Goal: Task Accomplishment & Management: Use online tool/utility

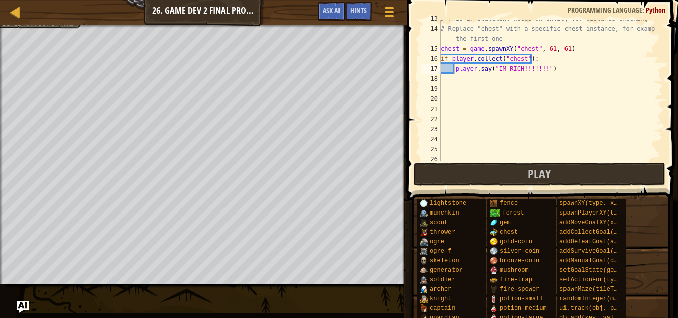
scroll to position [127, 0]
click at [550, 71] on div "# This if statement needs an entity for distance checking # Replace "chest" wit…" at bounding box center [547, 94] width 217 height 161
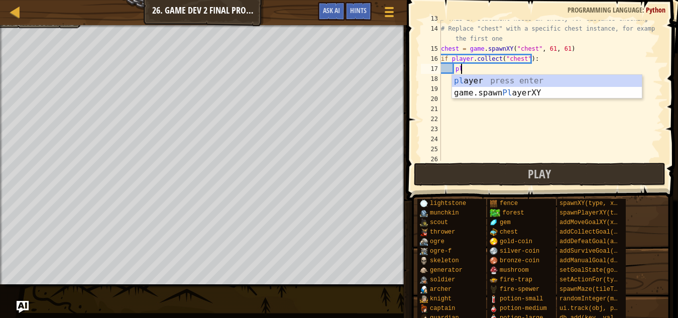
type textarea "p"
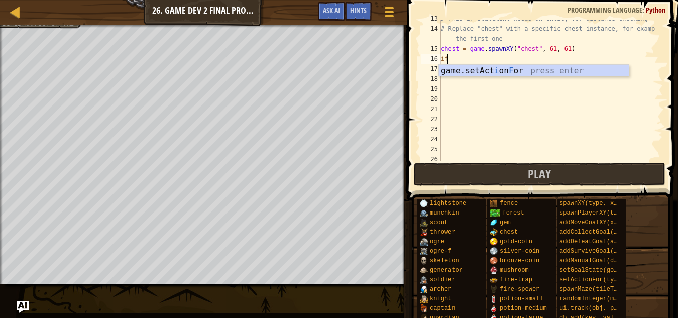
type textarea "i"
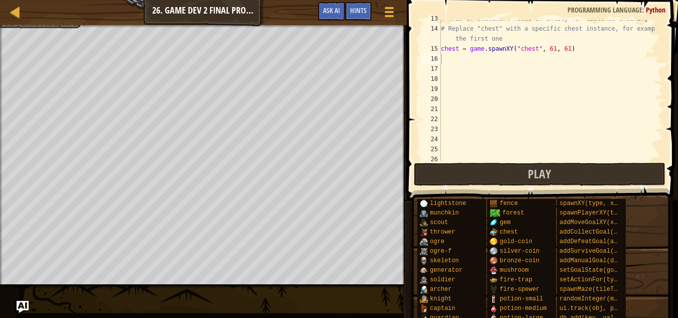
click at [663, 24] on span at bounding box center [543, 86] width 279 height 230
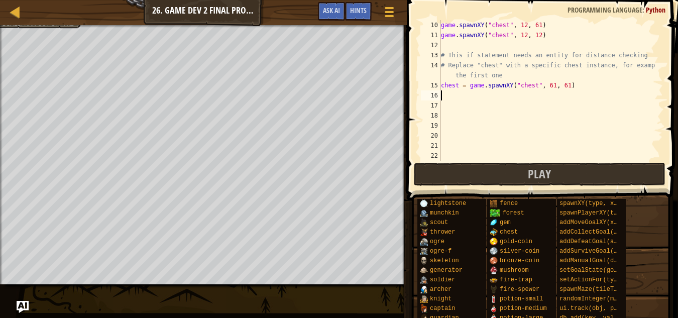
scroll to position [107, 0]
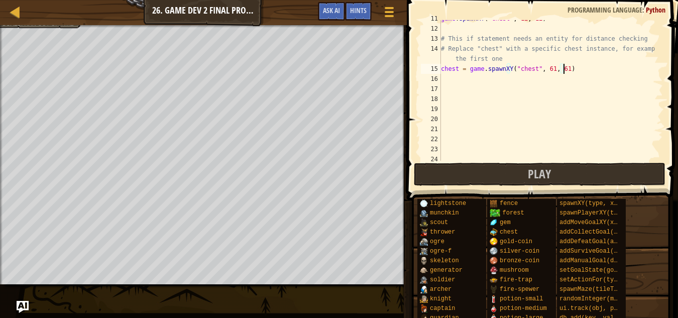
click at [580, 70] on div "game . spawnXY ( "chest" , 12 , 12 ) # This if statement needs an entity for di…" at bounding box center [547, 94] width 217 height 161
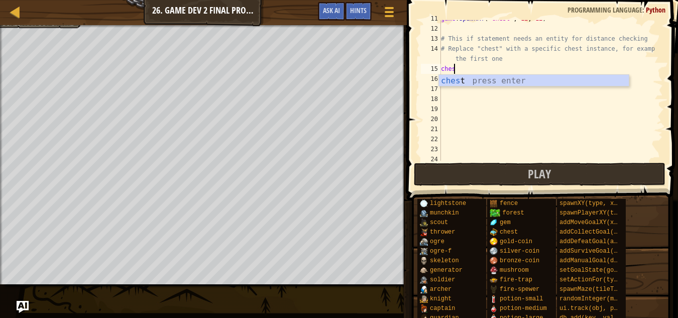
type textarea "c"
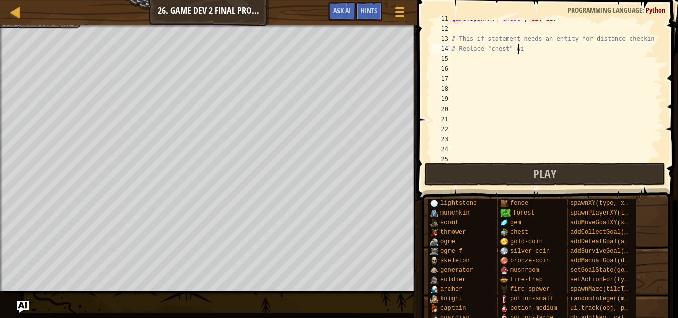
type textarea "#"
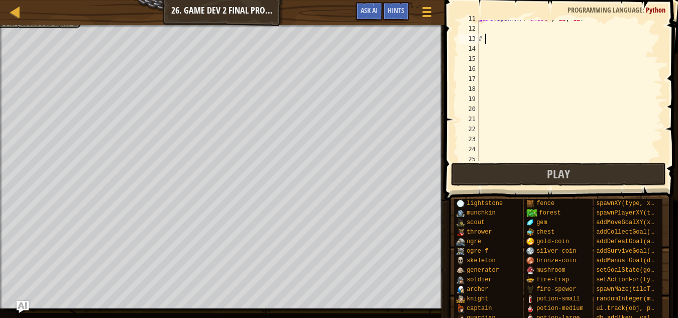
type textarea "#"
click at [581, 179] on button "Play" at bounding box center [558, 174] width 215 height 23
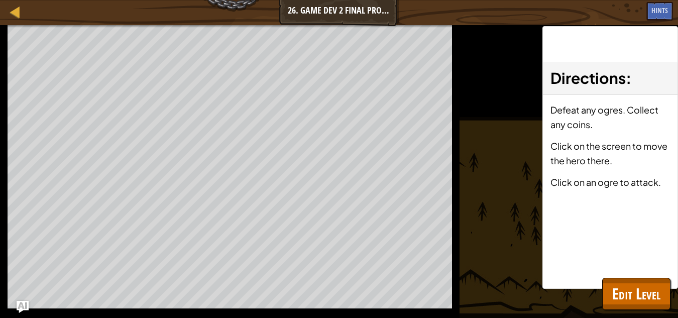
click at [575, 176] on p "Click on an ogre to attack." at bounding box center [611, 182] width 120 height 15
click at [566, 170] on div "Defeat any ogres. Collect any coins. Click on the screen to move the hero there…" at bounding box center [610, 149] width 135 height 109
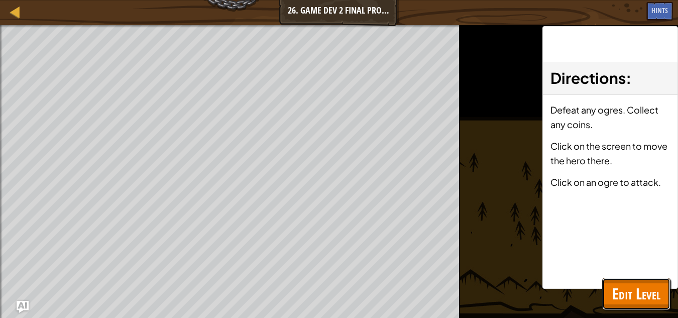
click at [634, 282] on button "Edit Level" at bounding box center [636, 294] width 68 height 32
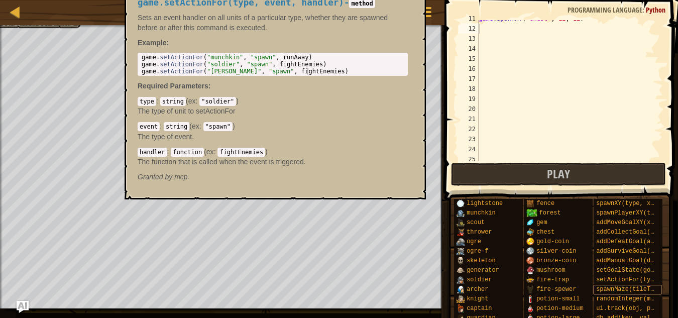
click at [642, 287] on span "spawnMaze(tileType, seed)" at bounding box center [641, 289] width 90 height 7
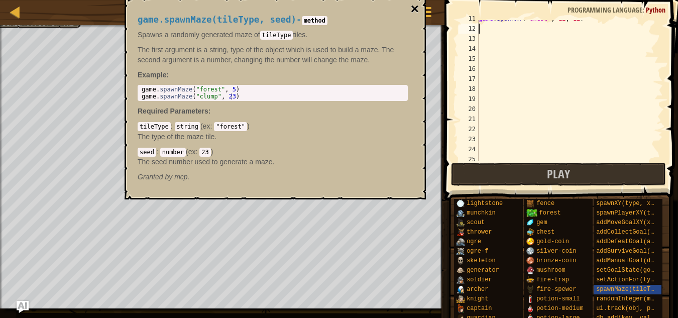
click at [413, 8] on button "×" at bounding box center [415, 9] width 8 height 14
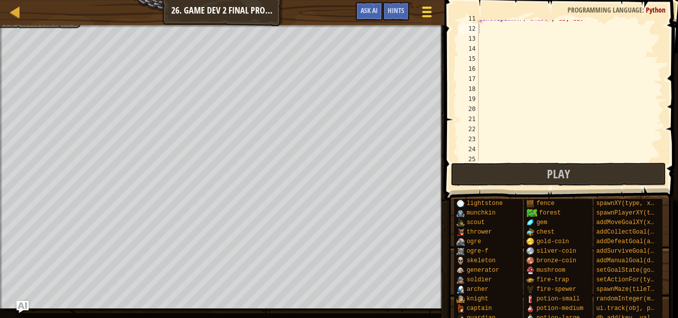
click at [427, 10] on div at bounding box center [427, 12] width 14 height 15
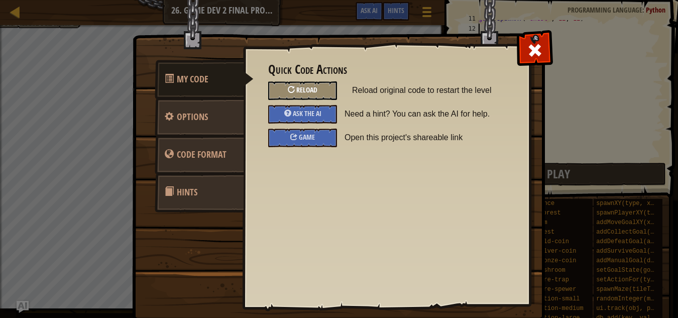
click at [322, 87] on div "Reload" at bounding box center [302, 90] width 69 height 19
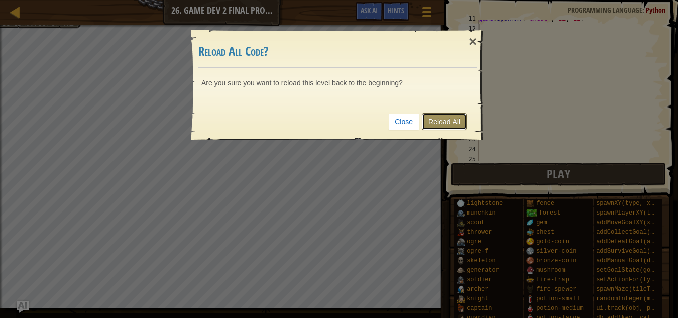
click at [434, 120] on link "Reload All" at bounding box center [444, 121] width 45 height 17
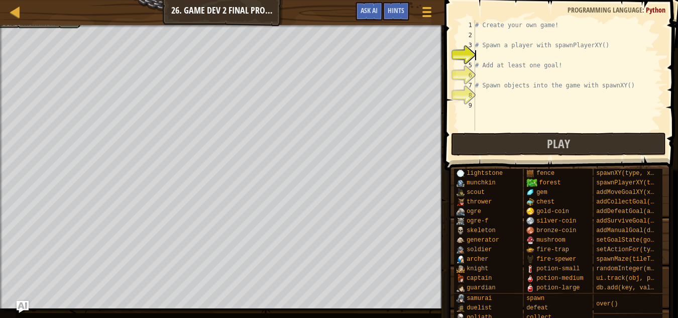
click at [499, 59] on div "# Create your own game! # Spawn a player with spawnPlayerXY() # Add at least on…" at bounding box center [568, 85] width 190 height 131
type textarea "g"
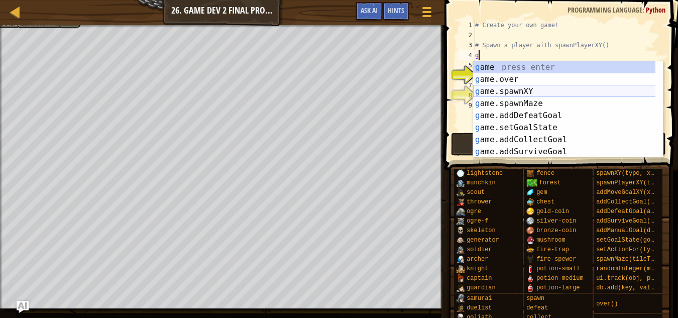
click at [652, 148] on div "g ame press enter g ame.over press enter g ame.spawnXY press enter g ame.spawnM…" at bounding box center [568, 121] width 190 height 121
click at [652, 148] on button "Play" at bounding box center [558, 144] width 215 height 23
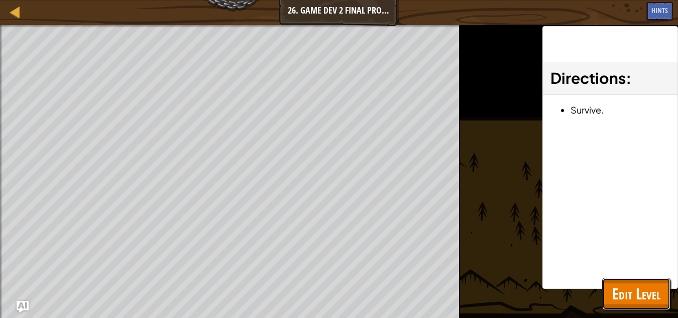
click at [644, 289] on span "Edit Level" at bounding box center [637, 293] width 48 height 21
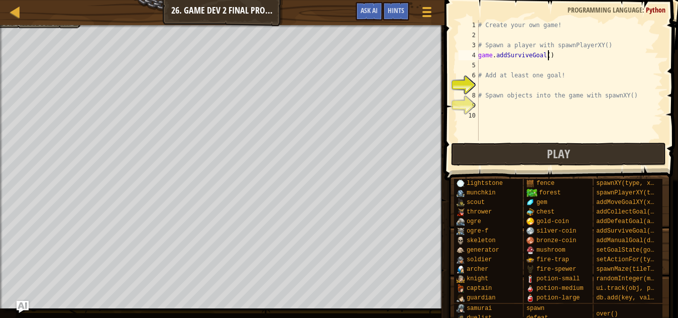
click at [550, 57] on div "# Create your own game! # Spawn a player with spawnPlayerXY() game . addSurvive…" at bounding box center [569, 90] width 187 height 141
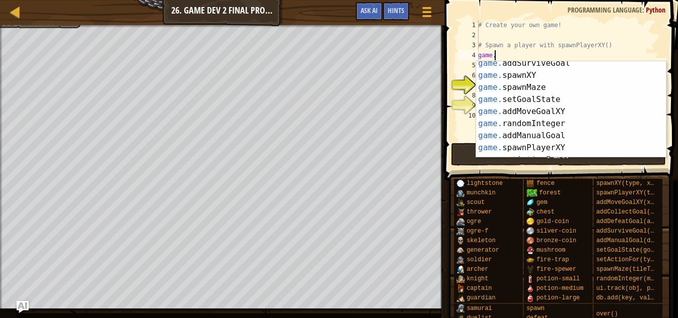
scroll to position [40, 0]
click at [540, 149] on div "game. addSurviveGoal press enter game. spawnXY press enter game. spawnMaze pres…" at bounding box center [567, 117] width 182 height 121
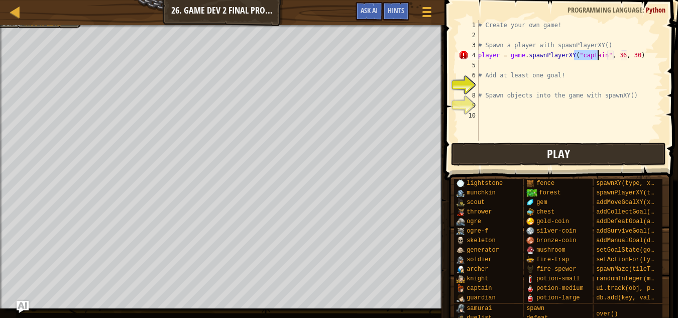
type textarea "player = game.spawnPlayerXY("captain", 36, 30)"
click at [532, 148] on button "Play" at bounding box center [558, 154] width 215 height 23
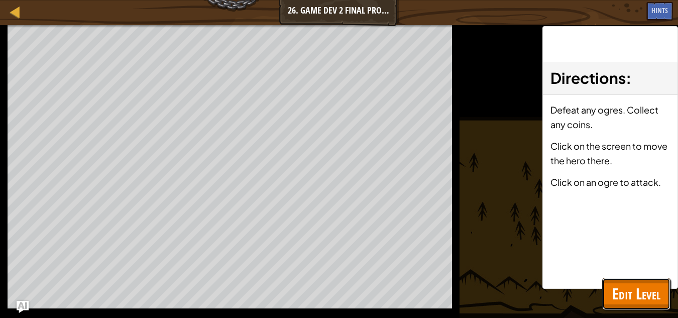
click at [643, 291] on span "Edit Level" at bounding box center [637, 293] width 48 height 21
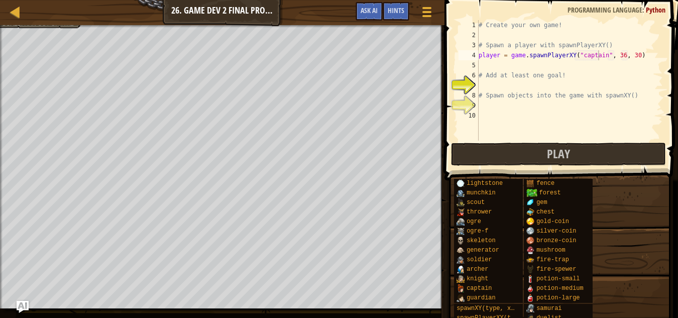
click at [511, 83] on div "# Create your own game! # Spawn a player with spawnPlayerXY() player = game . s…" at bounding box center [570, 90] width 186 height 141
click at [512, 89] on div "# Create your own game! # Spawn a player with spawnPlayerXY() player = game . s…" at bounding box center [570, 90] width 186 height 141
type textarea "g"
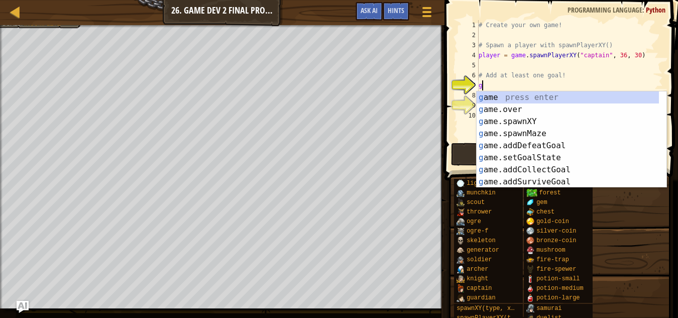
scroll to position [0, 0]
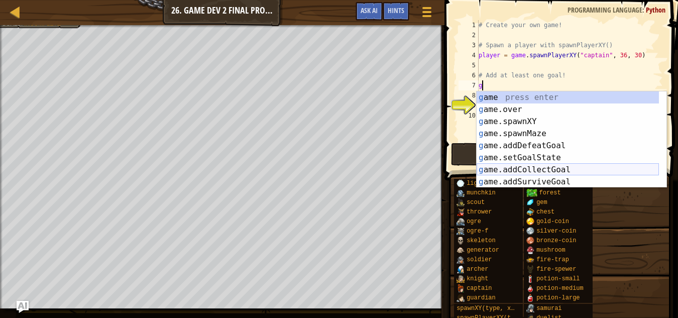
click at [545, 168] on div "g ame press enter g ame.over press enter g ame.spawnXY press enter g ame.spawnM…" at bounding box center [568, 151] width 182 height 121
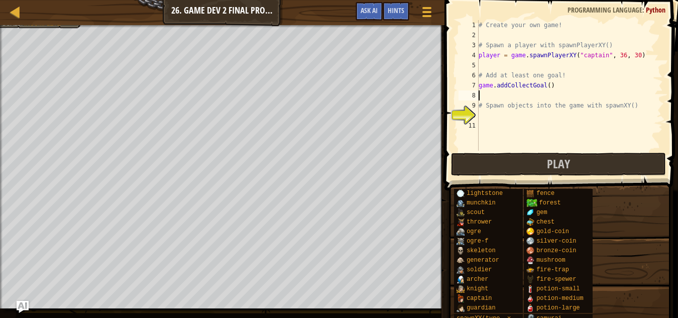
click at [545, 85] on div "# Create your own game! # Spawn a player with spawnPlayerXY() player = game . s…" at bounding box center [570, 95] width 186 height 151
type textarea "game.addCollectGoal(10)"
click at [501, 118] on div "# Create your own game! # Spawn a player with spawnPlayerXY() player = game . s…" at bounding box center [570, 95] width 186 height 151
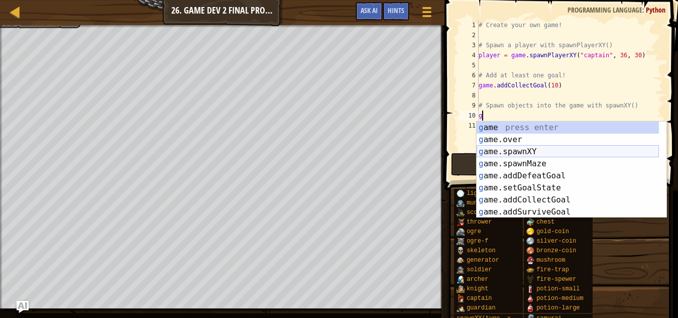
click at [519, 152] on div "g ame press enter g ame.over press enter g ame.spawnXY press enter g ame.spawnM…" at bounding box center [568, 182] width 182 height 121
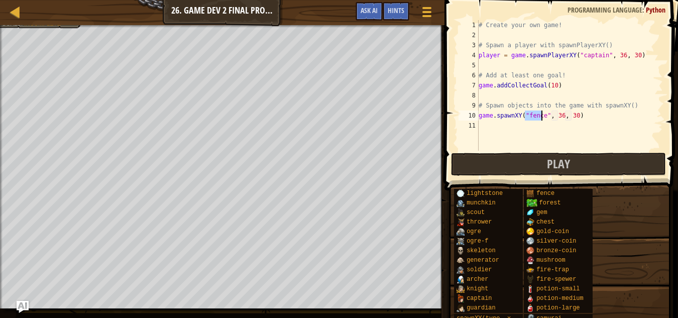
type textarea "game.spawnXY("fence", 36, 30)"
click at [485, 96] on div "# Create your own game! # Spawn a player with spawnPlayerXY() player = game . s…" at bounding box center [570, 95] width 186 height 151
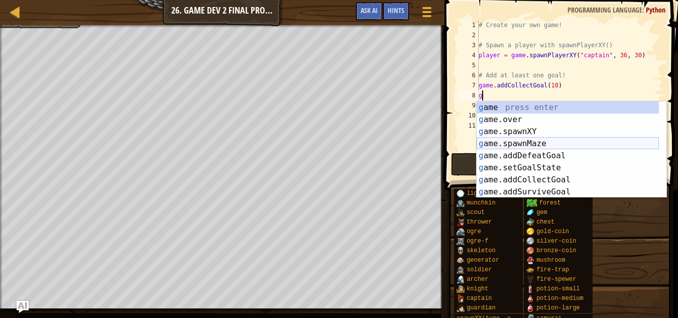
click at [528, 142] on div "g ame press enter g ame.over press enter g ame.spawnXY press enter g ame.spawnM…" at bounding box center [568, 162] width 182 height 121
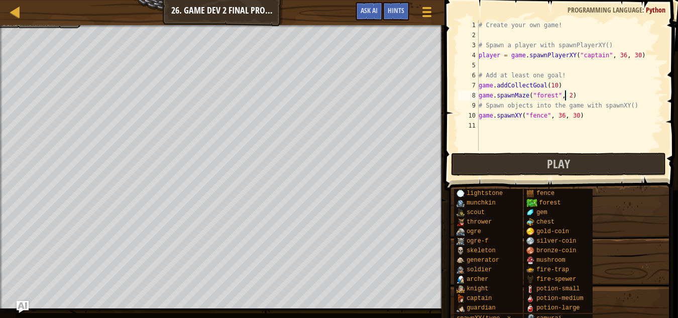
scroll to position [5, 7]
click at [558, 115] on div "# Create your own game! # Spawn a player with spawnPlayerXY() player = game . s…" at bounding box center [570, 95] width 186 height 151
click at [558, 117] on div "# Create your own game! # Spawn a player with spawnPlayerXY() player = game . s…" at bounding box center [570, 95] width 186 height 151
click at [558, 115] on div "# Create your own game! # Spawn a player with spawnPlayerXY() player = game . s…" at bounding box center [570, 95] width 186 height 151
click at [571, 114] on div "# Create your own game! # Spawn a player with spawnPlayerXY() player = game . s…" at bounding box center [570, 95] width 186 height 151
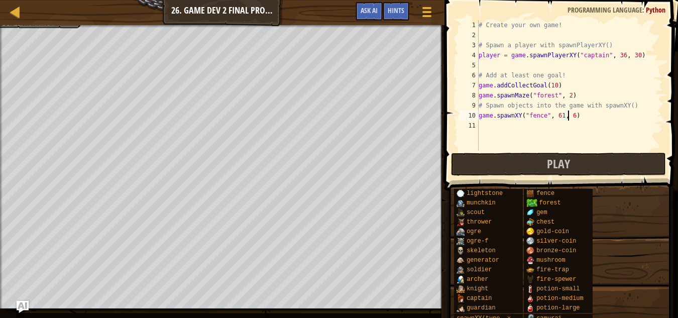
scroll to position [5, 7]
click at [542, 114] on div "# Create your own game! # Spawn a player with spawnPlayerXY() player = game . s…" at bounding box center [570, 95] width 186 height 151
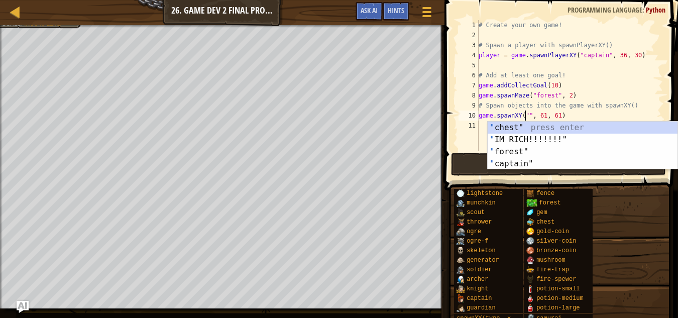
scroll to position [5, 6]
click at [563, 125] on div "" chest" press enter " IM RICH!!!!!!!" press enter " forest" press enter " capt…" at bounding box center [583, 158] width 190 height 72
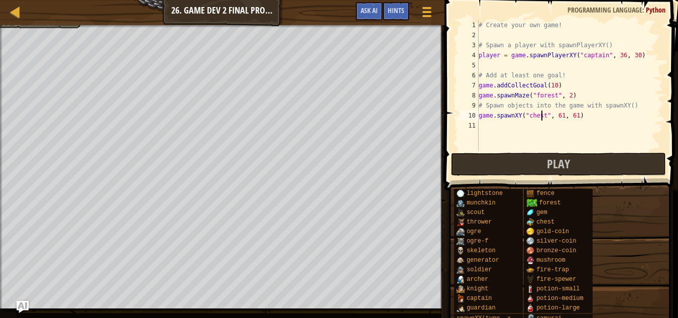
type textarea "game.spawnXY("chest", 61, 61)"
click at [483, 125] on div "# Create your own game! # Spawn a player with spawnPlayerXY() player = game . s…" at bounding box center [570, 95] width 186 height 151
click at [480, 115] on div "# Create your own game! # Spawn a player with spawnPlayerXY() player = game . s…" at bounding box center [570, 95] width 186 height 151
type textarea "game.spawnXY("chest", 61, 61)"
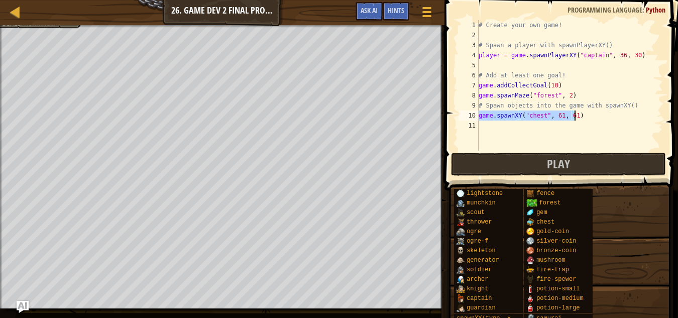
drag, startPoint x: 480, startPoint y: 114, endPoint x: 575, endPoint y: 114, distance: 94.5
click at [575, 114] on div "# Create your own game! # Spawn a player with spawnPlayerXY() player = game . s…" at bounding box center [570, 95] width 186 height 151
click at [514, 126] on div "# Create your own game! # Spawn a player with spawnPlayerXY() player = game . s…" at bounding box center [570, 95] width 186 height 151
paste textarea "game.spawnXY("chest", 61, 61)"
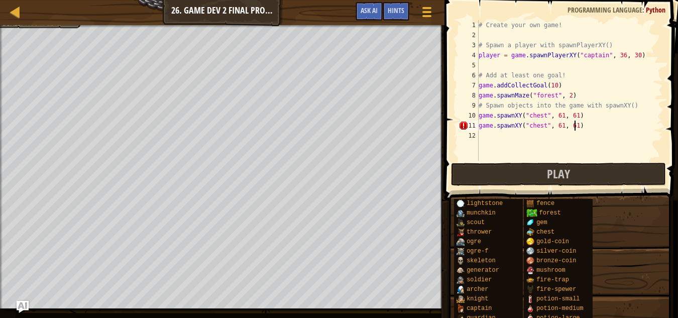
scroll to position [5, 8]
click at [572, 127] on div "# Create your own game! # Spawn a player with spawnPlayerXY() player = game . s…" at bounding box center [570, 100] width 186 height 161
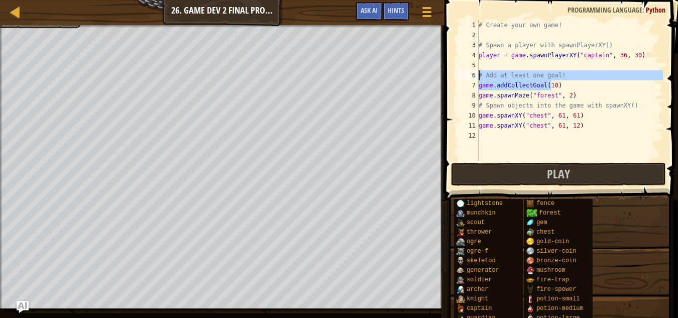
drag, startPoint x: 552, startPoint y: 82, endPoint x: 459, endPoint y: 77, distance: 92.6
click at [459, 77] on div "game.spawnXY("chest", 61, 12) 1 2 3 4 5 6 7 8 9 10 11 12 # Create your own game…" at bounding box center [560, 90] width 207 height 141
click at [459, 77] on div "6" at bounding box center [469, 75] width 20 height 10
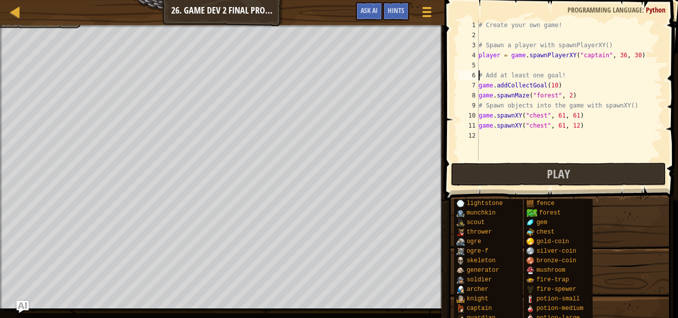
scroll to position [5, 6]
click at [551, 84] on div "# Create your own game! # Spawn a player with spawnPlayerXY() player = game . s…" at bounding box center [570, 100] width 186 height 161
type textarea "game.addCollectGoal(4)"
click at [485, 131] on div "# Create your own game! # Spawn a player with spawnPlayerXY() player = game . s…" at bounding box center [570, 100] width 186 height 161
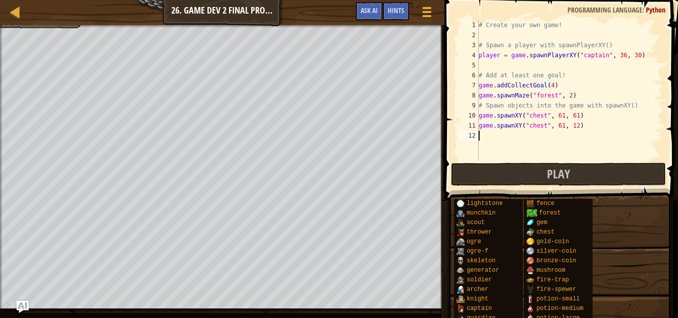
scroll to position [5, 0]
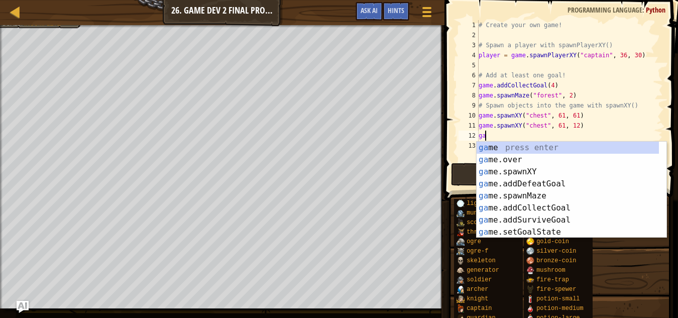
type textarea "g"
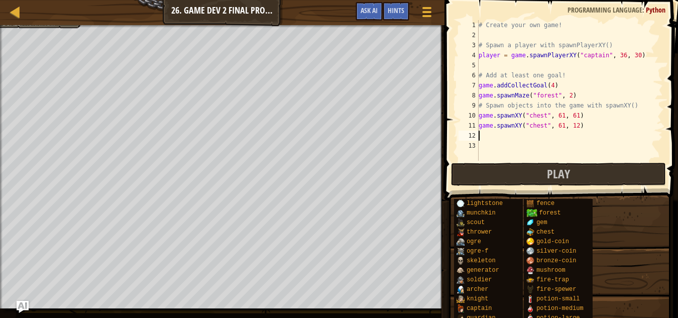
paste textarea "game.spawnXY("chest", 61, 61)"
click at [550, 135] on div "# Create your own game! # Spawn a player with spawnPlayerXY() player = game . s…" at bounding box center [570, 100] width 186 height 161
click at [552, 137] on div "# Create your own game! # Spawn a player with spawnPlayerXY() player = game . s…" at bounding box center [570, 100] width 186 height 161
click at [554, 136] on div "# Create your own game! # Spawn a player with spawnPlayerXY() player = game . s…" at bounding box center [570, 100] width 186 height 161
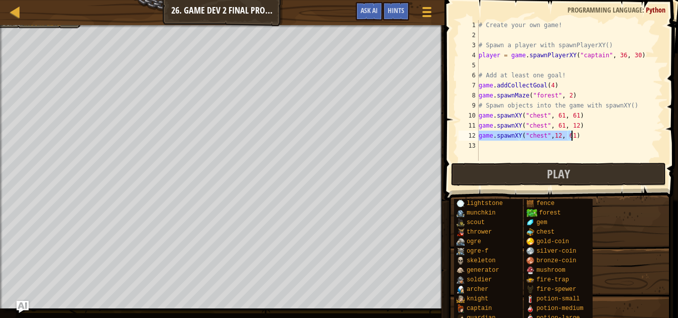
drag, startPoint x: 480, startPoint y: 135, endPoint x: 581, endPoint y: 139, distance: 100.6
click at [581, 139] on div "# Create your own game! # Spawn a player with spawnPlayerXY() player = game . s…" at bounding box center [570, 100] width 186 height 161
click at [609, 93] on div "# Create your own game! # Spawn a player with spawnPlayerXY() player = game . s…" at bounding box center [570, 100] width 186 height 161
click at [644, 105] on div "# Create your own game! # Spawn a player with spawnPlayerXY() player = game . s…" at bounding box center [570, 100] width 186 height 161
type textarea "# Spawn objects into the game with spawnXY()"
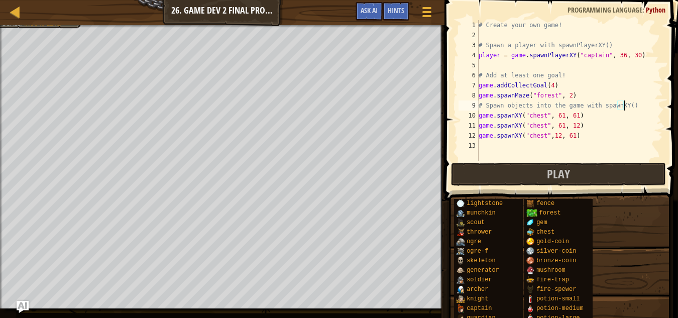
click at [500, 146] on div "# Create your own game! # Spawn a player with spawnPlayerXY() player = game . s…" at bounding box center [570, 100] width 186 height 161
paste textarea "game.spawnXY("chest", 61, 61)"
click at [557, 145] on div "# Create your own game! # Spawn a player with spawnPlayerXY() player = game . s…" at bounding box center [570, 100] width 186 height 161
click at [558, 144] on div "# Create your own game! # Spawn a player with spawnPlayerXY() player = game . s…" at bounding box center [570, 100] width 186 height 161
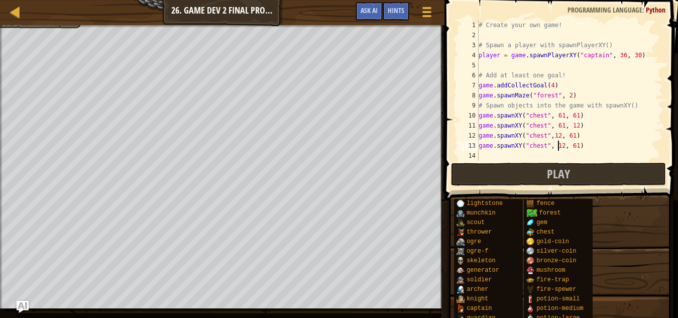
scroll to position [5, 7]
click at [572, 149] on div "# Create your own game! # Spawn a player with spawnPlayerXY() player = game . s…" at bounding box center [570, 100] width 186 height 161
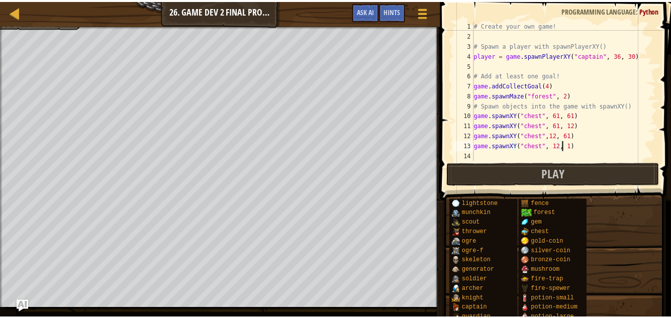
scroll to position [5, 7]
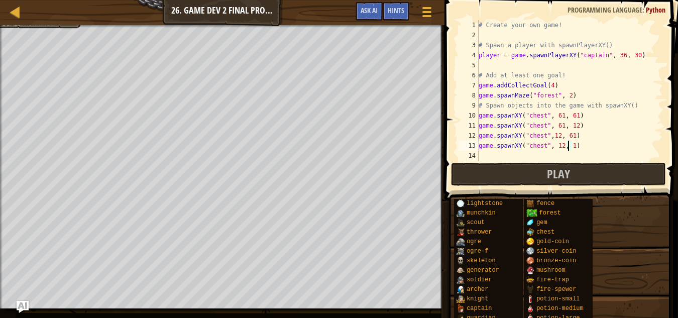
type textarea "game.spawnXY("chest", 12, 12)"
click at [579, 171] on button "Play" at bounding box center [558, 174] width 215 height 23
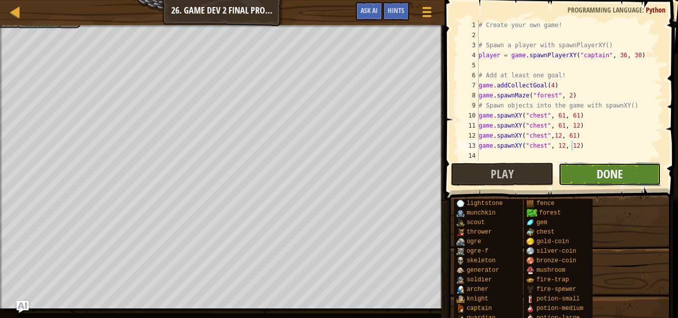
click at [599, 170] on span "Done" at bounding box center [610, 174] width 26 height 16
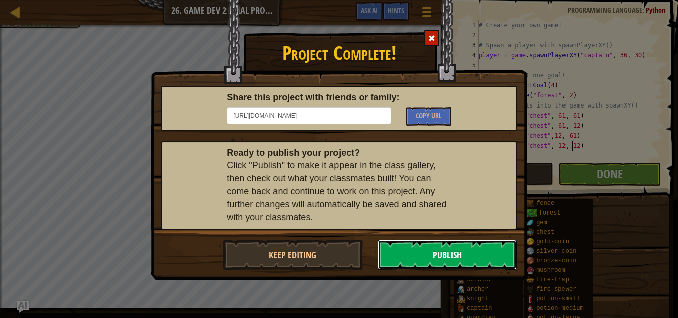
click at [501, 248] on button "Publish" at bounding box center [448, 255] width 140 height 30
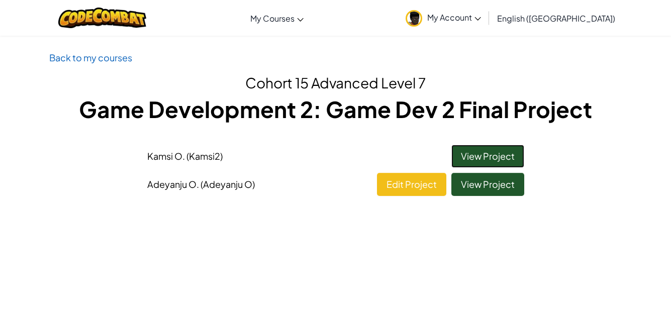
click at [502, 154] on link "View Project" at bounding box center [487, 156] width 73 height 23
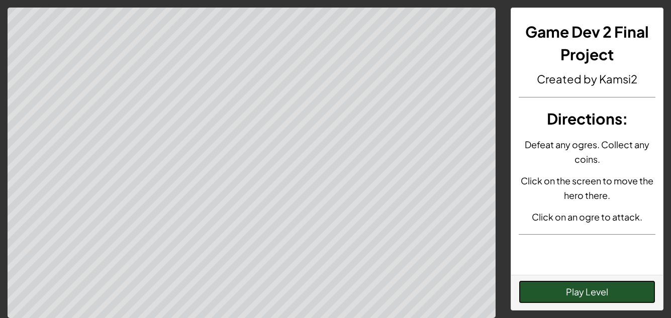
click at [600, 290] on button "Play Level" at bounding box center [587, 291] width 137 height 23
